Goal: Information Seeking & Learning: Learn about a topic

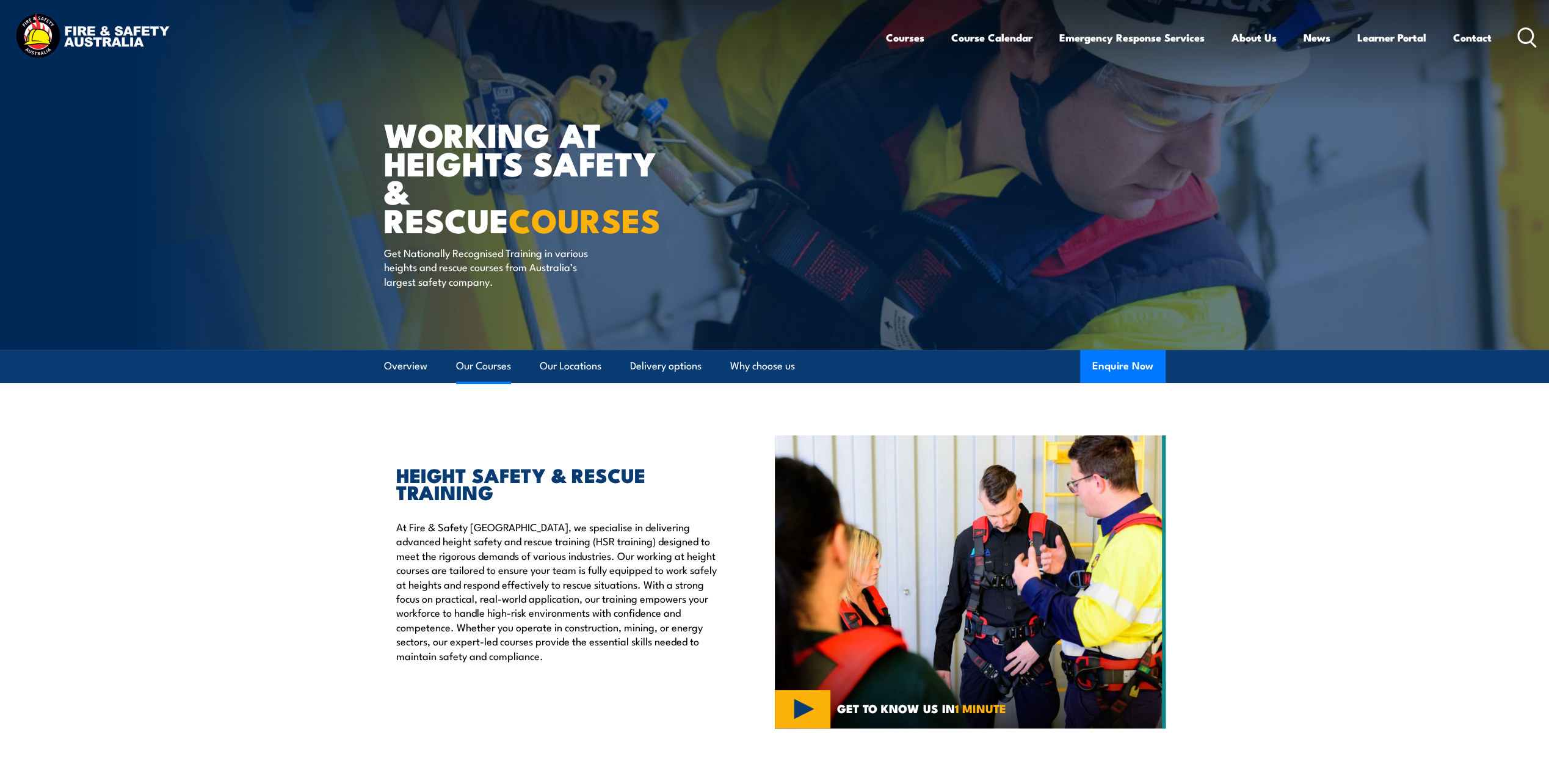
click at [484, 369] on link "Our Courses" at bounding box center [483, 365] width 55 height 32
click at [1529, 38] on icon at bounding box center [1527, 37] width 20 height 20
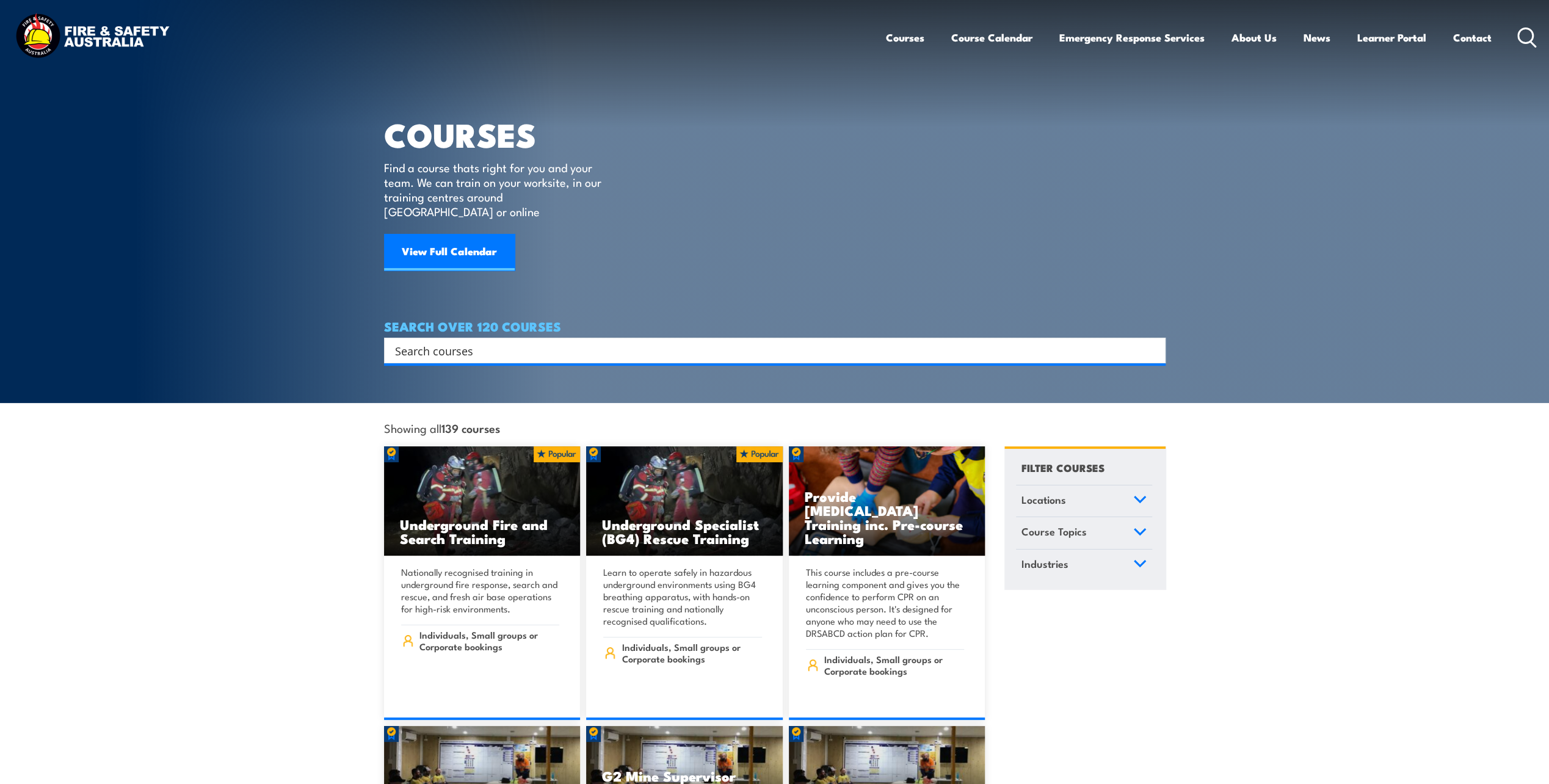
click at [460, 341] on input "Search input" at bounding box center [766, 350] width 743 height 18
type input "rigging"
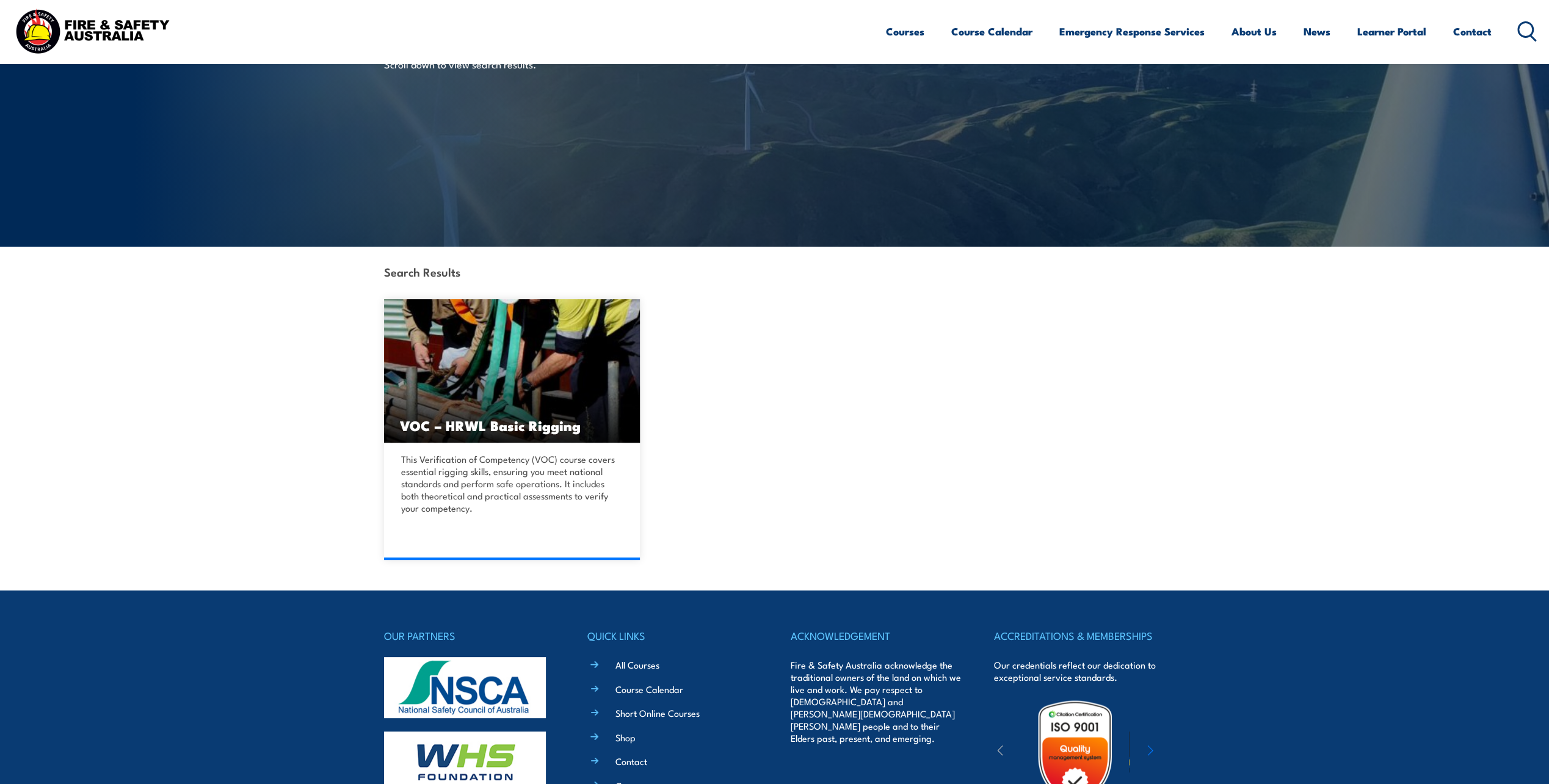
scroll to position [122, 0]
